Goal: Transaction & Acquisition: Book appointment/travel/reservation

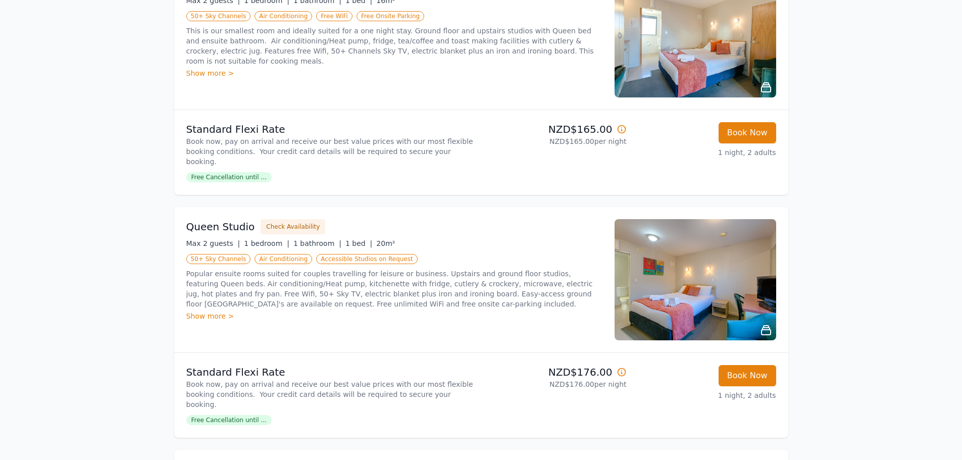
scroll to position [253, 0]
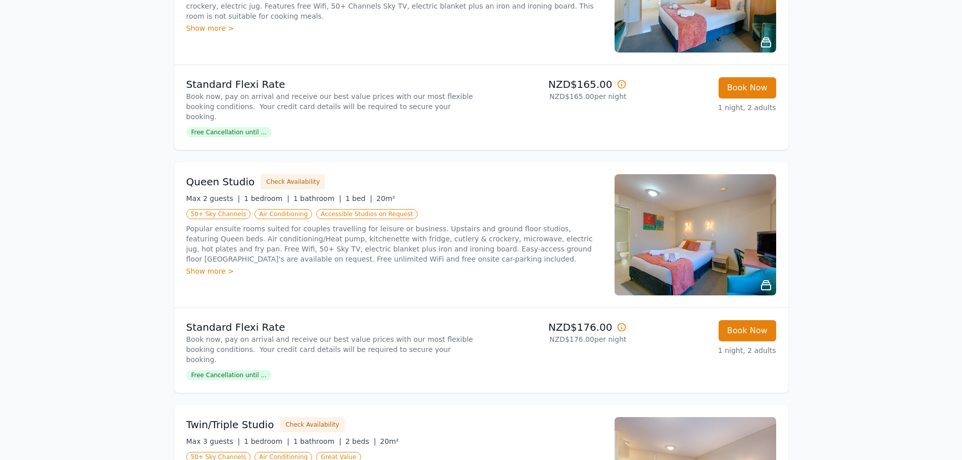
click at [203, 266] on div "Show more >" at bounding box center [394, 271] width 416 height 10
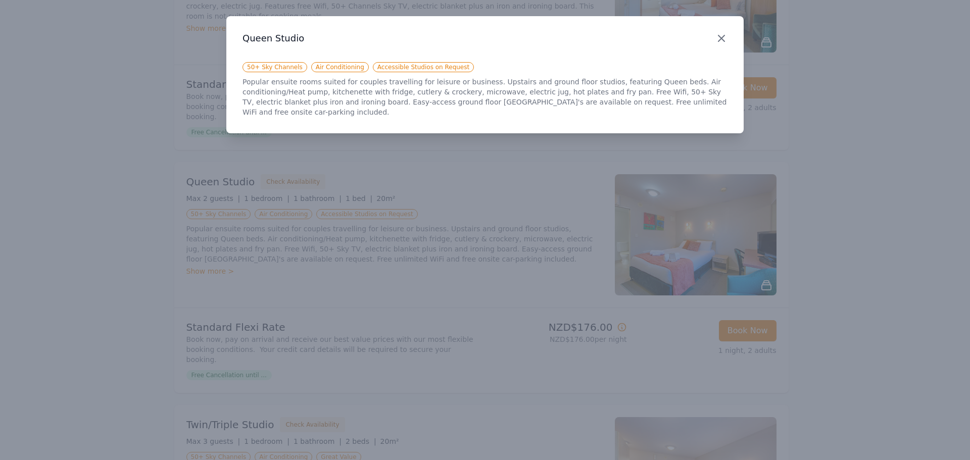
click at [720, 38] on icon "button" at bounding box center [721, 38] width 12 height 12
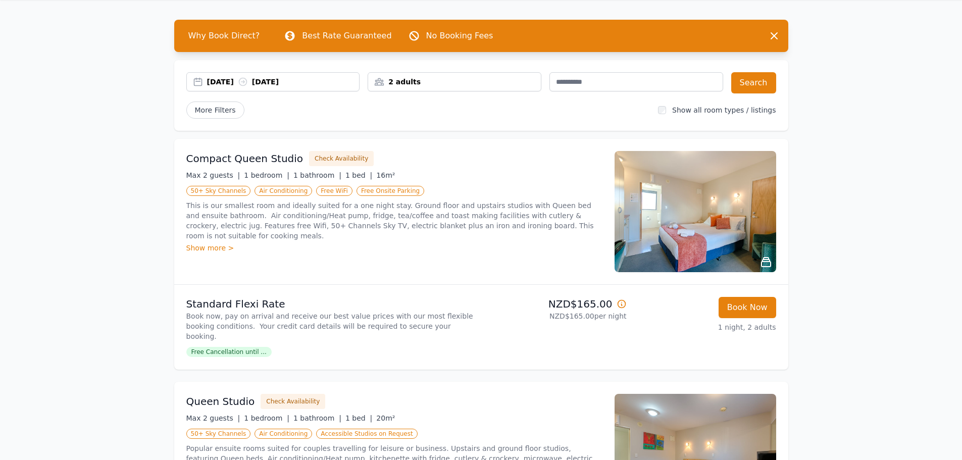
scroll to position [0, 0]
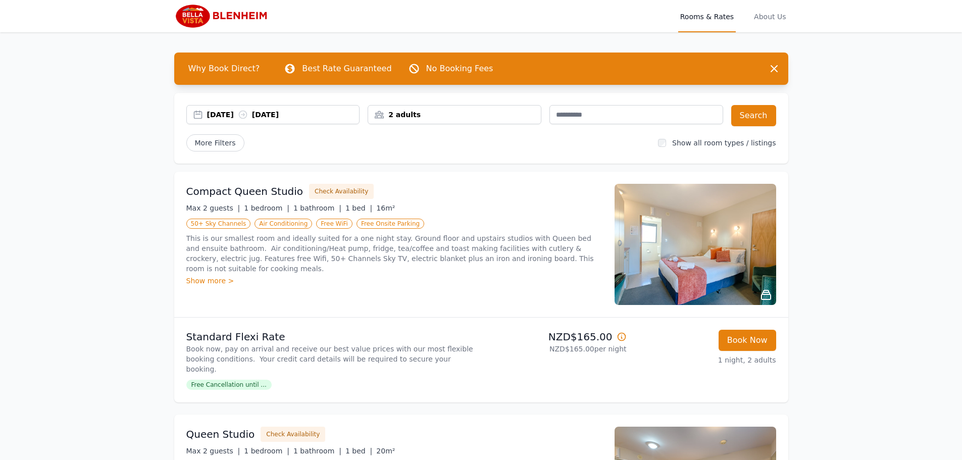
click at [711, 16] on span "Rooms & Rates" at bounding box center [707, 16] width 58 height 32
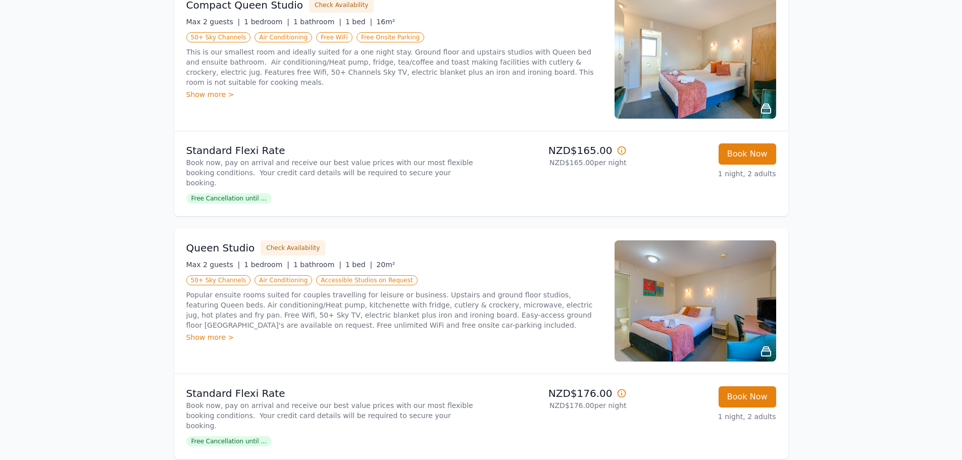
scroll to position [253, 0]
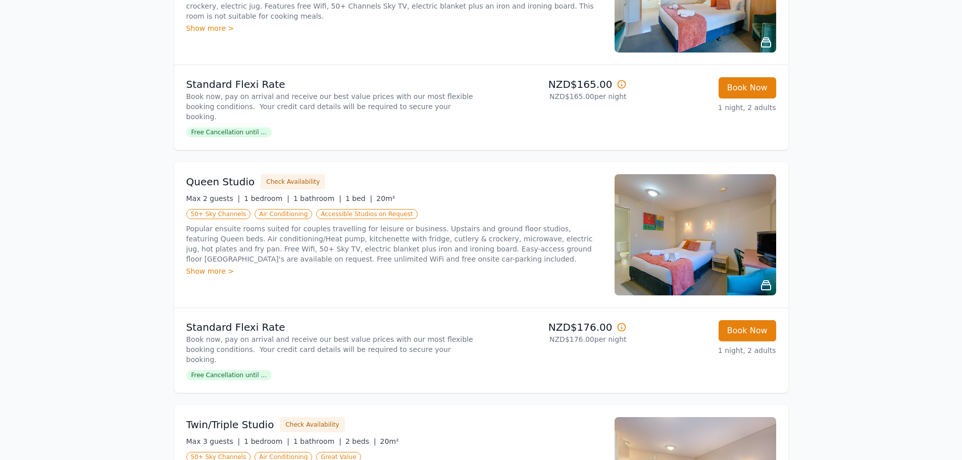
click at [692, 238] on img at bounding box center [696, 234] width 162 height 121
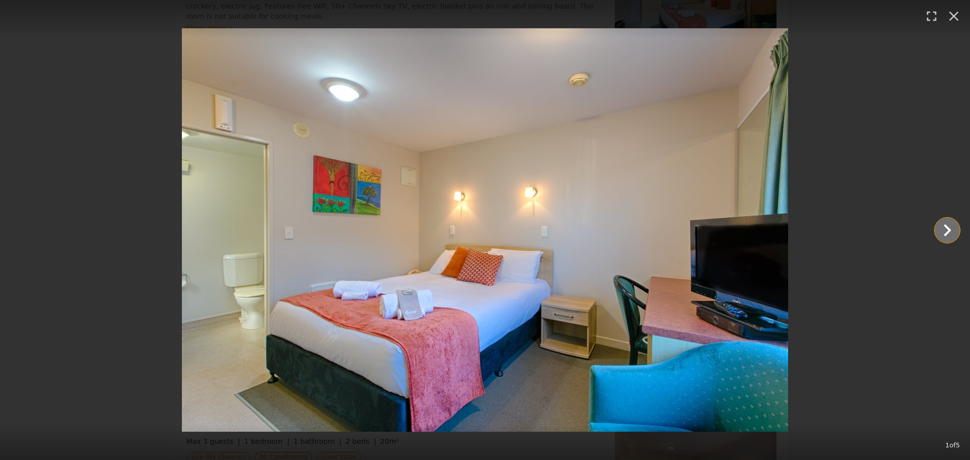
click at [945, 231] on icon "Show slide 2 of 5" at bounding box center [947, 230] width 24 height 24
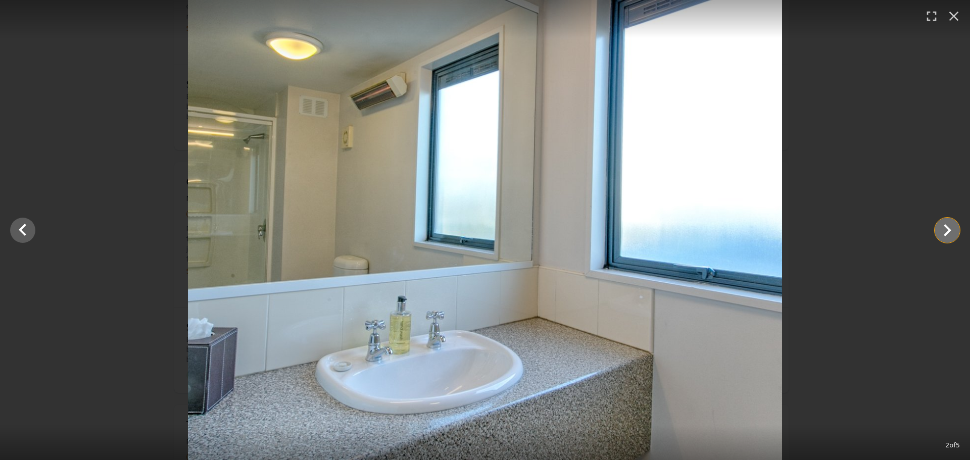
click at [945, 231] on icon "Show slide 3 of 5" at bounding box center [947, 230] width 24 height 24
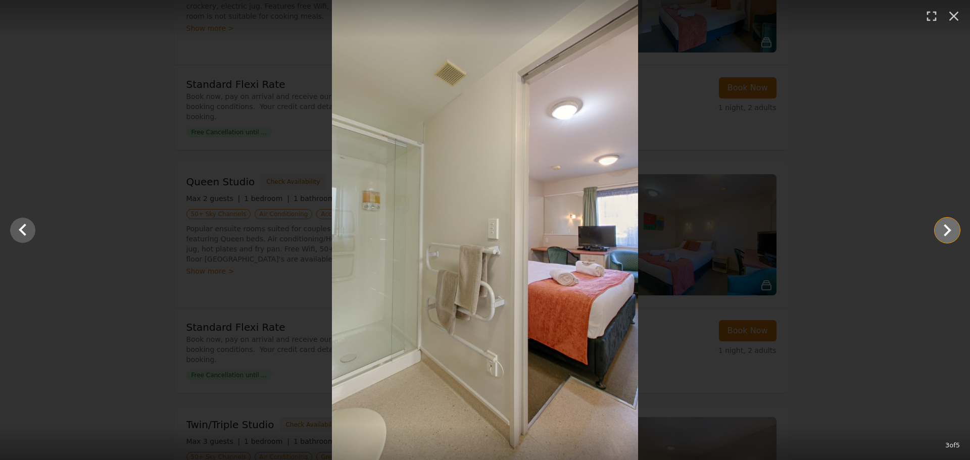
click at [944, 231] on icon "Show slide 4 of 5" at bounding box center [947, 230] width 24 height 24
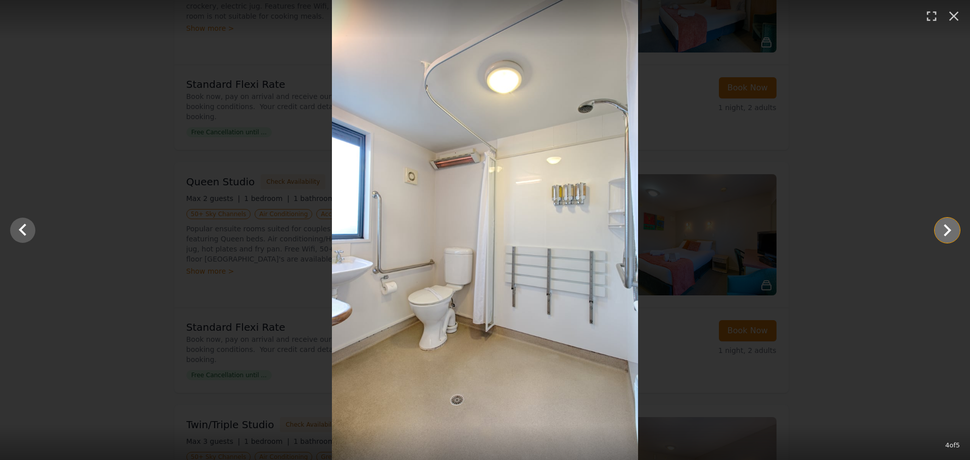
click at [944, 231] on icon "Show slide 5 of 5" at bounding box center [947, 230] width 24 height 24
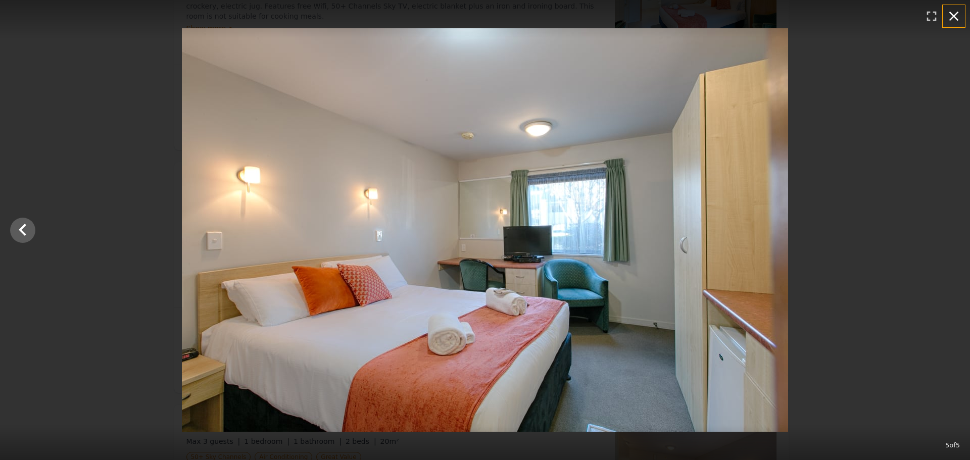
click at [952, 19] on icon "button" at bounding box center [954, 16] width 16 height 16
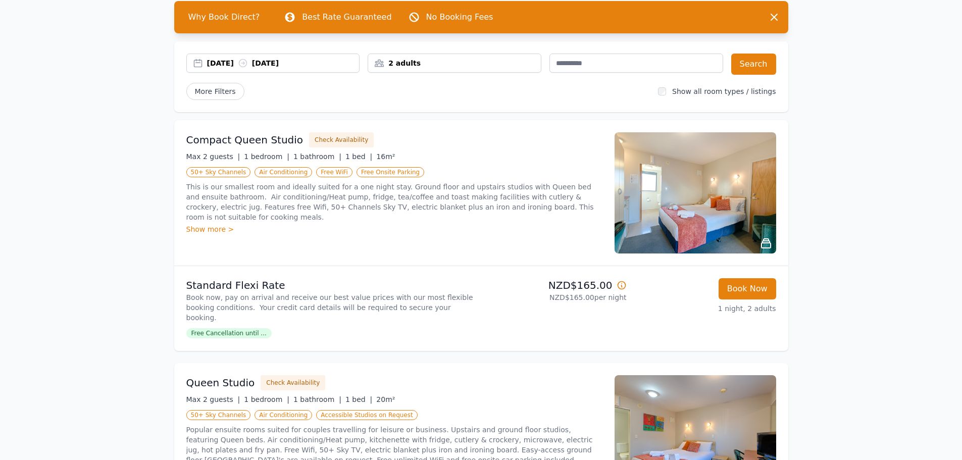
scroll to position [51, 0]
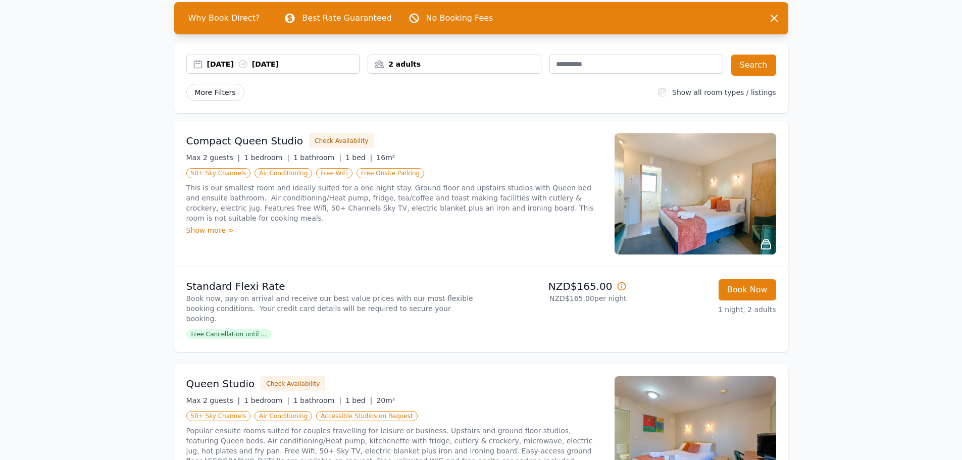
click at [221, 91] on span "More Filters" at bounding box center [215, 92] width 58 height 17
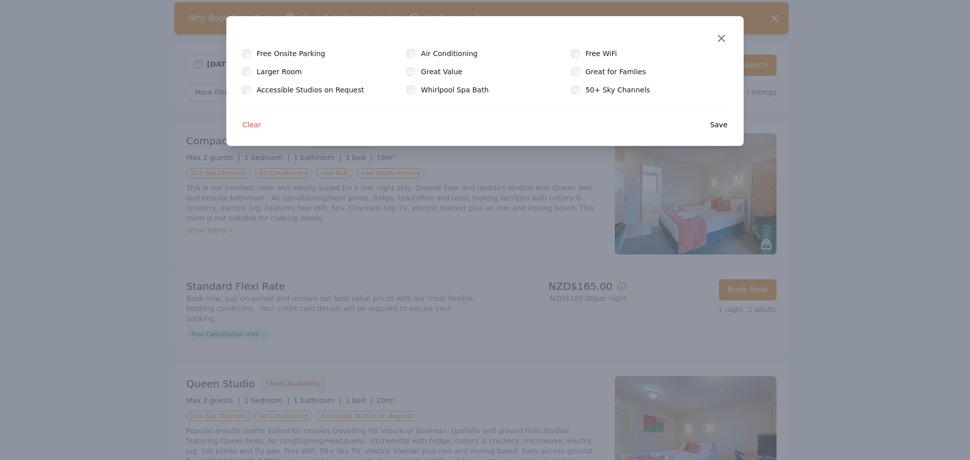
click at [719, 39] on icon "button" at bounding box center [721, 38] width 12 height 12
